Goal: Information Seeking & Learning: Learn about a topic

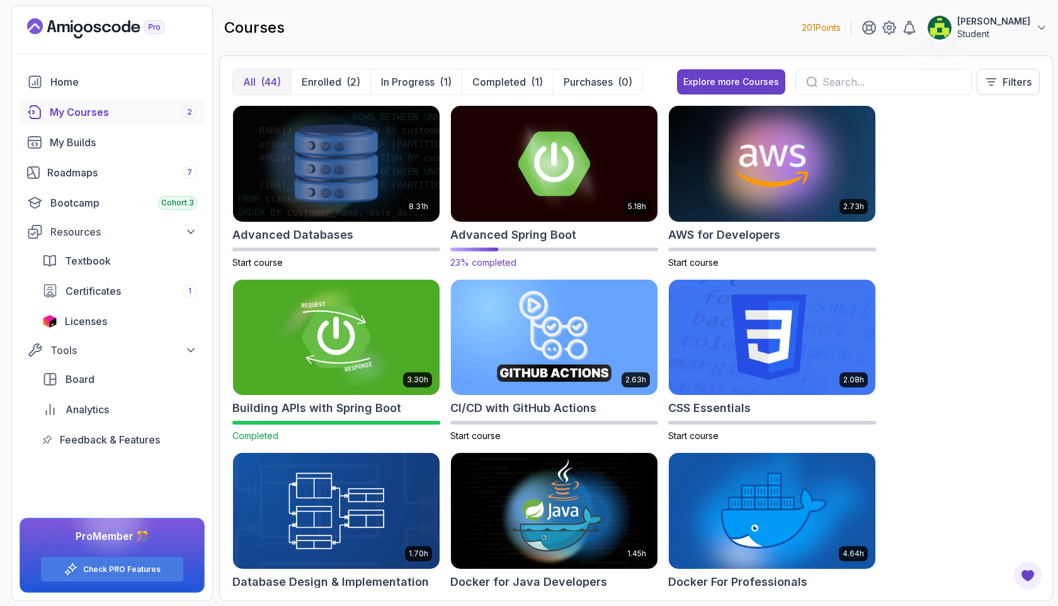
click at [563, 196] on img at bounding box center [554, 164] width 217 height 122
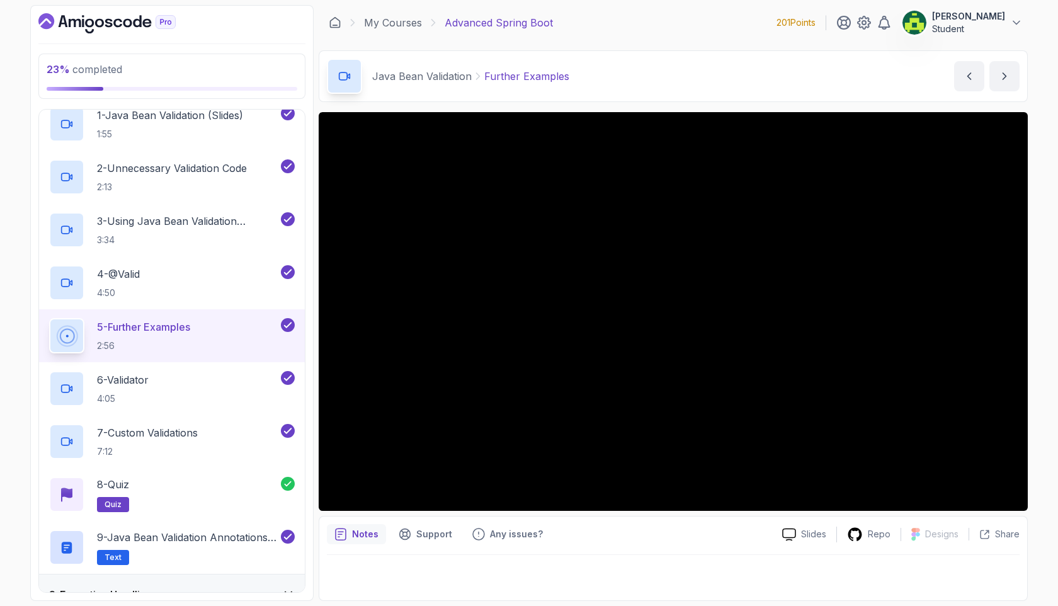
scroll to position [350, 0]
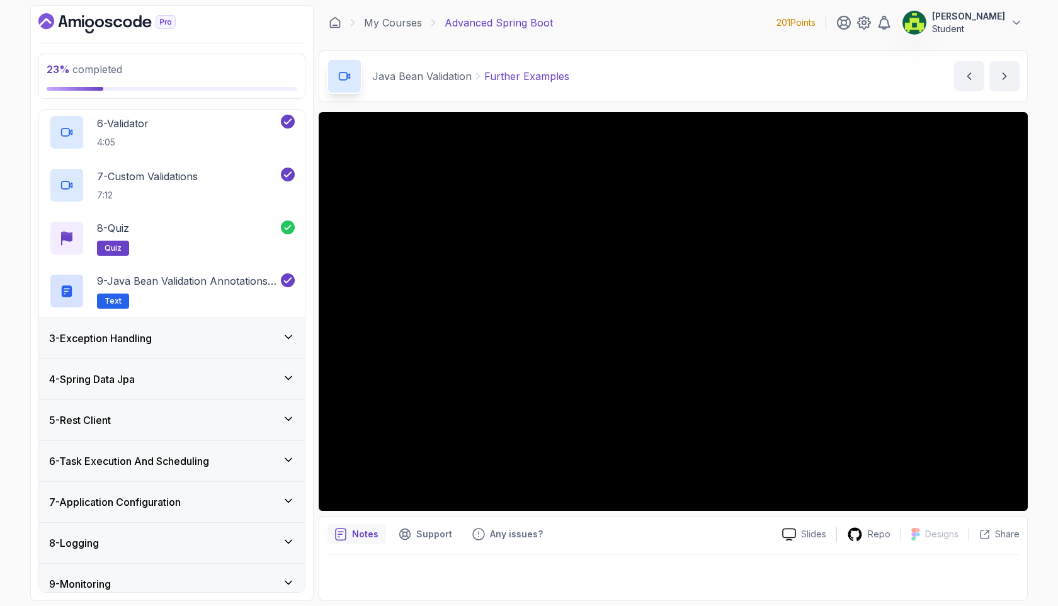
click at [212, 345] on div "3 - Exception Handling" at bounding box center [172, 338] width 246 height 15
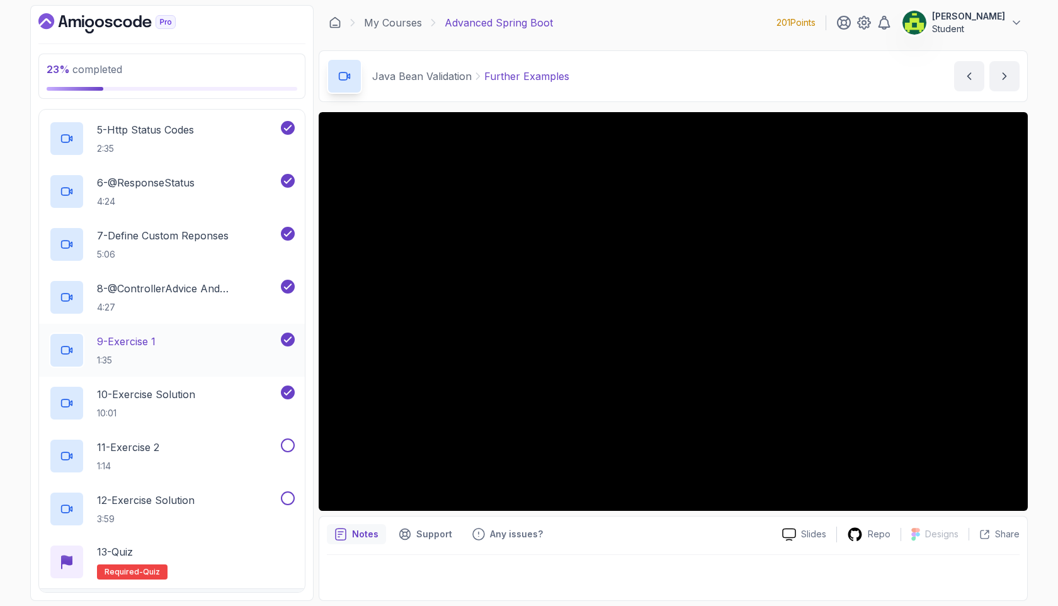
scroll to position [503, 0]
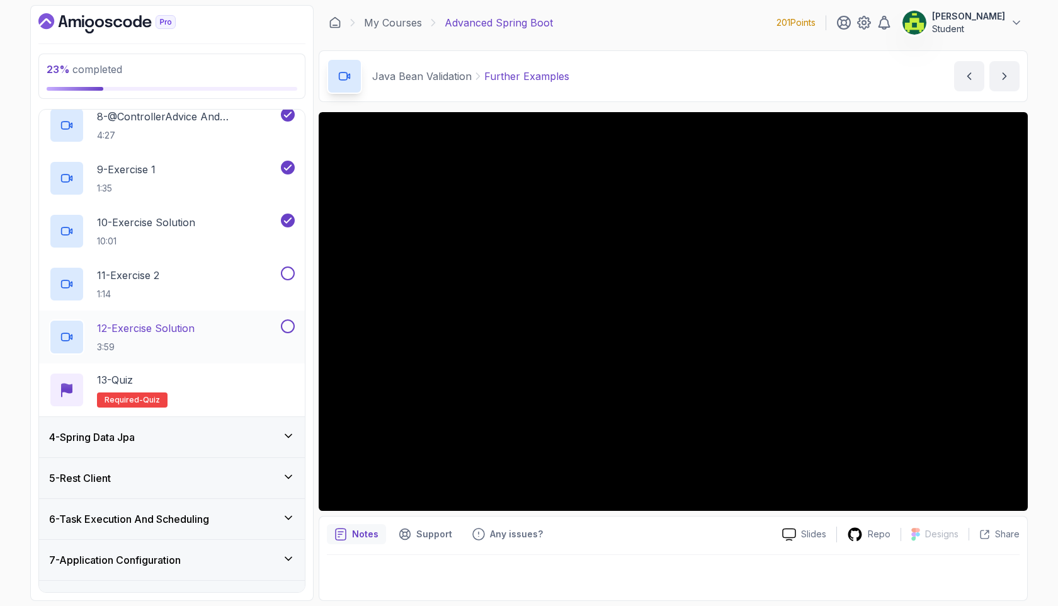
click at [215, 331] on div "12 - Exercise Solution 3:59" at bounding box center [163, 336] width 229 height 35
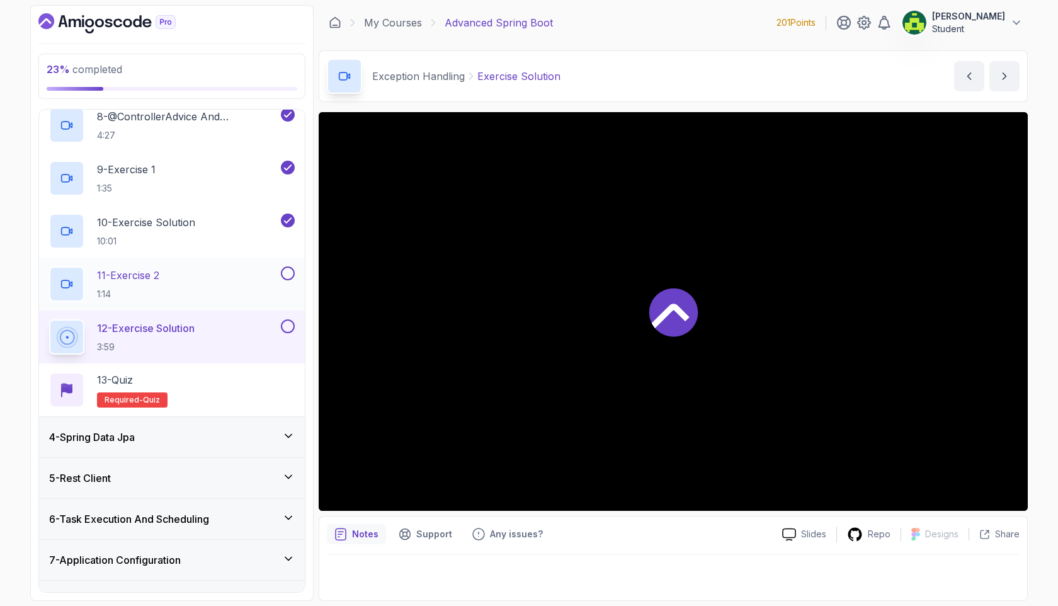
click at [216, 290] on div "11 - Exercise 2 1:14" at bounding box center [163, 283] width 229 height 35
